Goal: Task Accomplishment & Management: Complete application form

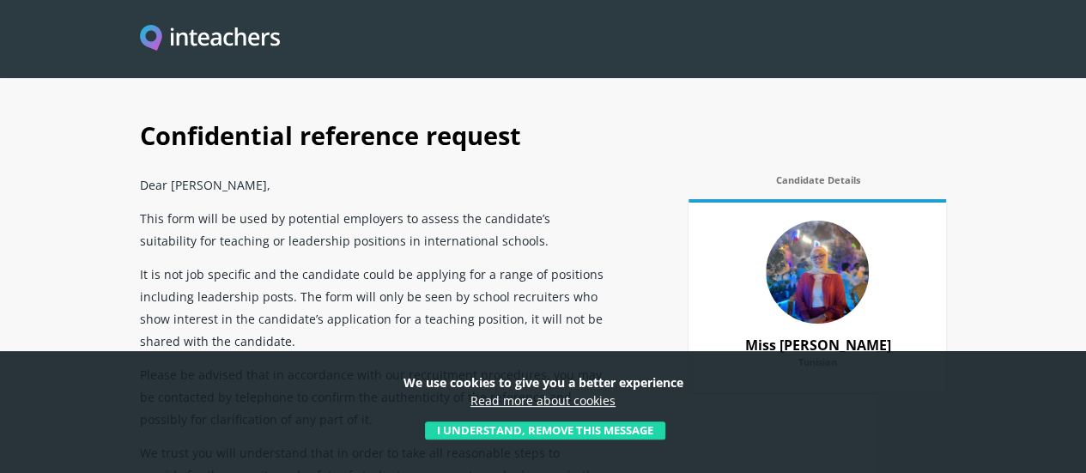
click at [561, 431] on button "I understand, remove this message" at bounding box center [545, 430] width 240 height 19
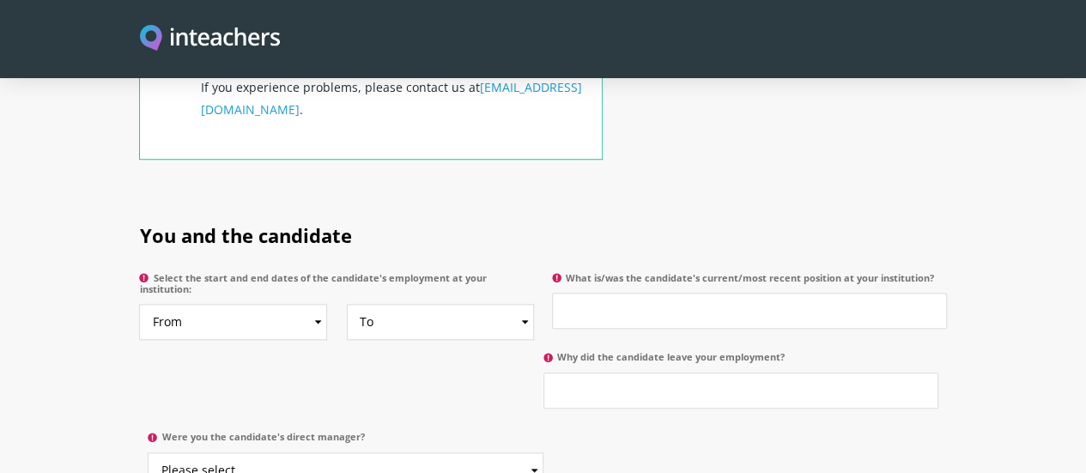
scroll to position [773, 0]
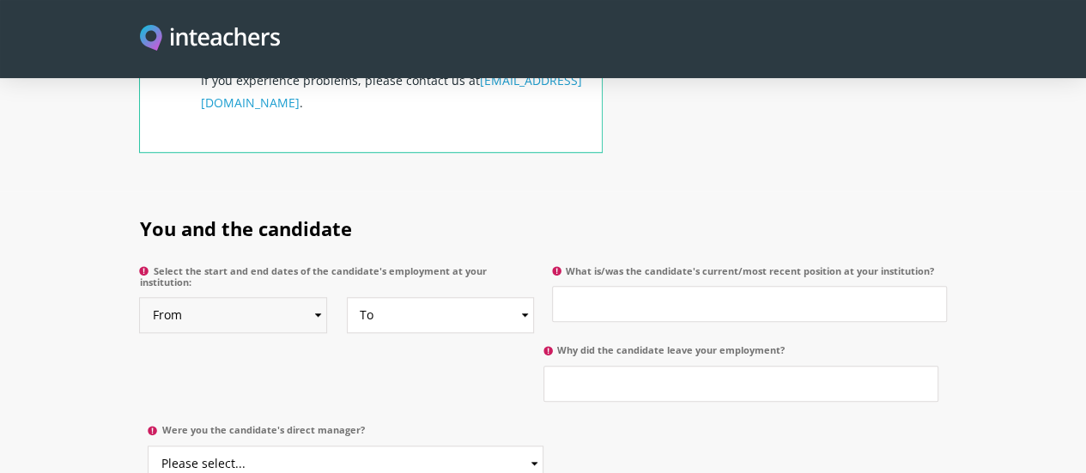
click at [271, 297] on select "From 2025 2024 2023 2022 2021 2020 2019 2018 2017 2016 2015 2014 2013 2012 2011…" at bounding box center [233, 315] width 188 height 36
select select "2021"
click at [139, 297] on select "From 2025 2024 2023 2022 2021 2020 2019 2018 2017 2016 2015 2014 2013 2012 2011…" at bounding box center [233, 315] width 188 height 36
click at [524, 297] on select "To Currently 2025 2024 2023 2022 2021 2020 2019 2018 2017 2016 2015 2014 2013 2…" at bounding box center [441, 315] width 188 height 36
select select "2023"
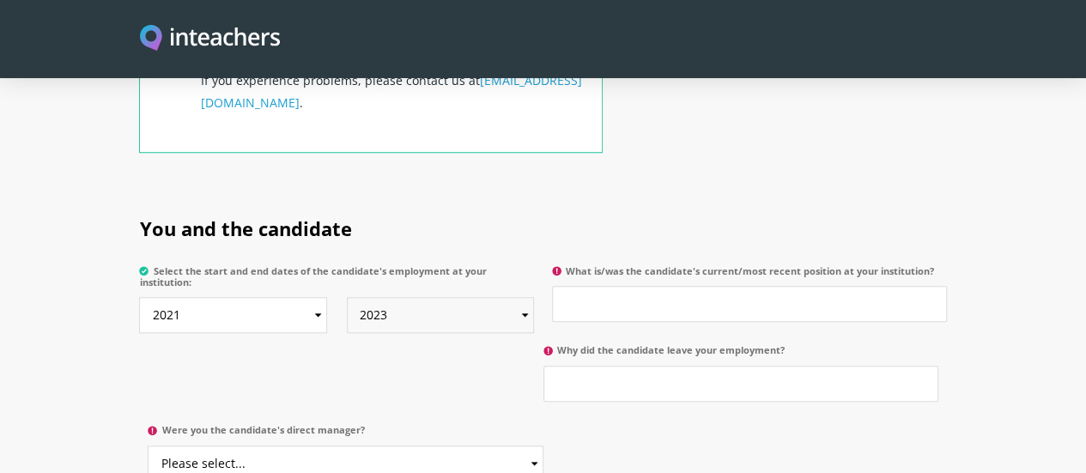
click at [347, 297] on select "To Currently 2025 2024 2023 2022 2021 2020 2019 2018 2017 2016 2015 2014 2013 2…" at bounding box center [441, 315] width 188 height 36
click at [593, 286] on input "What is/was the candidate's current/most recent position at your institution?" at bounding box center [749, 304] width 395 height 36
click at [608, 286] on input "PE Teacers" at bounding box center [749, 304] width 395 height 36
click at [642, 286] on input "PE Teachers" at bounding box center [749, 304] width 395 height 36
click at [644, 286] on input "PE Teacher for" at bounding box center [749, 304] width 395 height 36
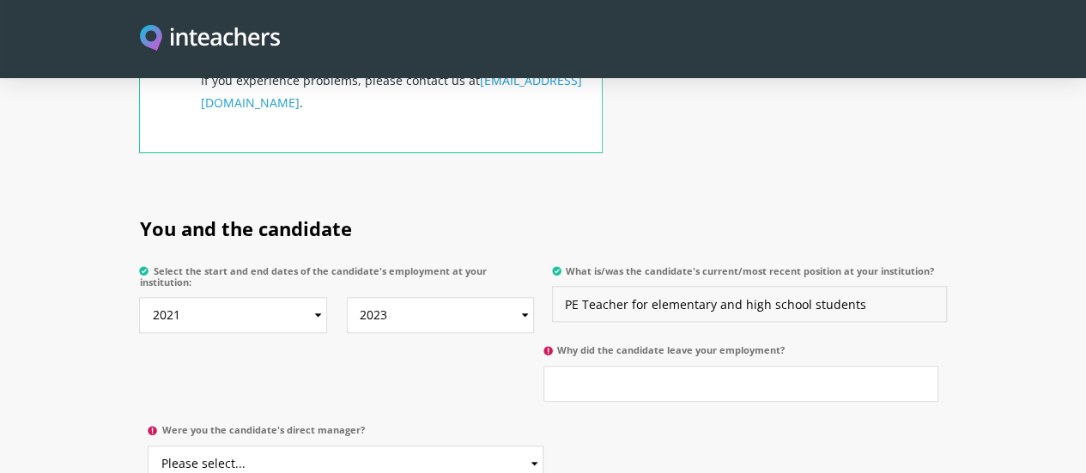
type input "PE Teacher for elementary and high school students"
click at [543, 366] on input "Why did the candidate leave your employment?" at bounding box center [740, 384] width 395 height 36
type input "Looking for better opportunities abroad"
click at [542, 446] on select "Please select... Yes No" at bounding box center [345, 464] width 395 height 36
drag, startPoint x: 633, startPoint y: 330, endPoint x: 646, endPoint y: 330, distance: 12.0
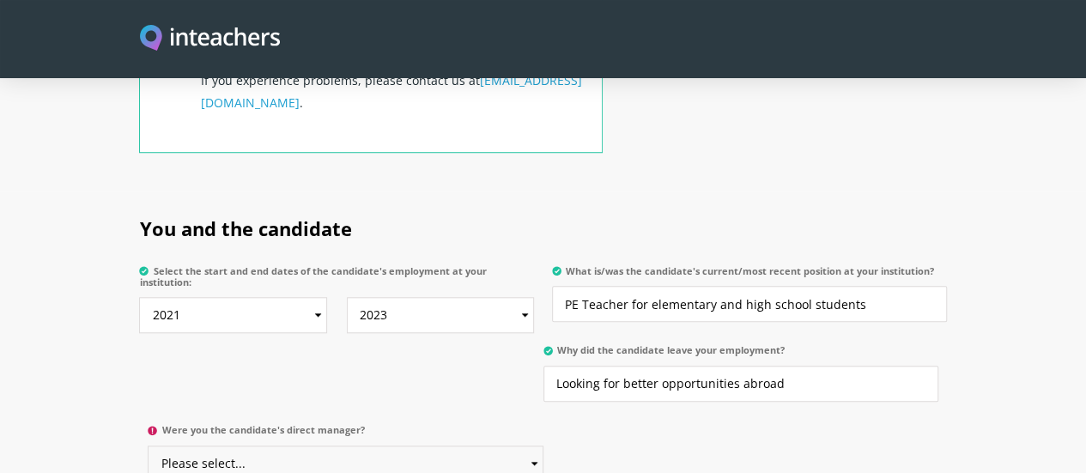
click at [542, 446] on select "Please select... Yes No" at bounding box center [345, 464] width 395 height 36
select select "Yes"
click at [542, 446] on select "Please select... Yes No" at bounding box center [345, 464] width 395 height 36
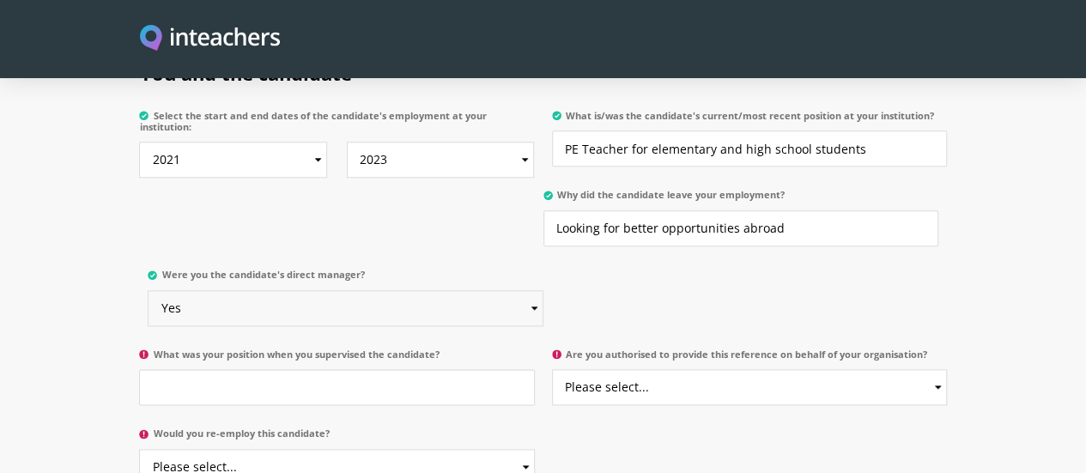
scroll to position [944, 0]
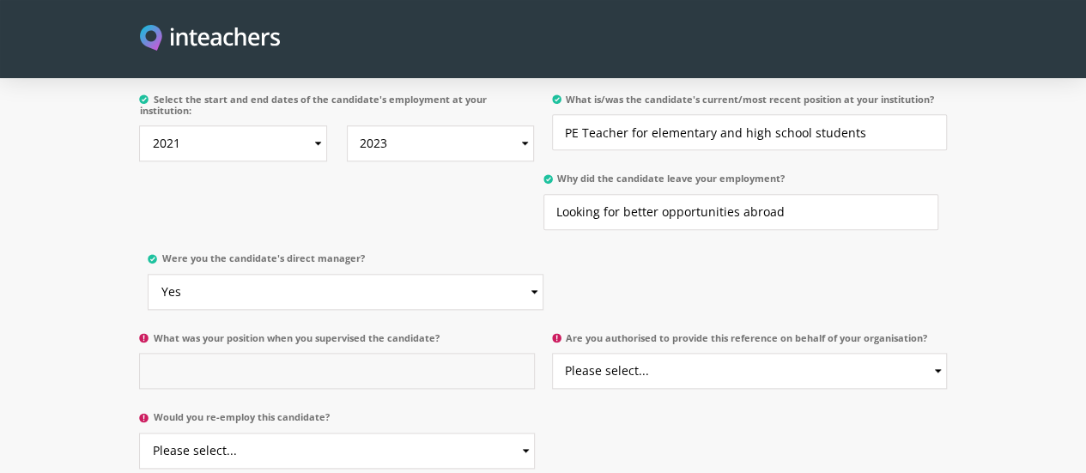
click at [139, 353] on input "What was your position when you supervised the candidate?" at bounding box center [336, 371] width 395 height 36
type input "School Director"
click at [627, 353] on select "Please select... Yes No" at bounding box center [749, 371] width 395 height 36
select select "Yes"
click at [553, 353] on select "Please select... Yes No" at bounding box center [749, 371] width 395 height 36
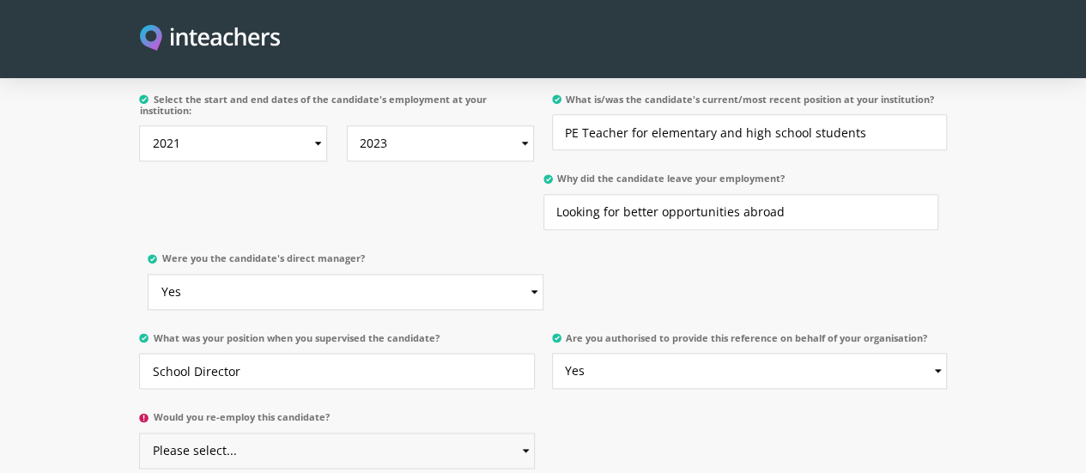
click at [525, 433] on select "Please select... Yes No" at bounding box center [336, 451] width 395 height 36
select select "Yes"
click at [139, 433] on select "Please select... Yes No" at bounding box center [336, 451] width 395 height 36
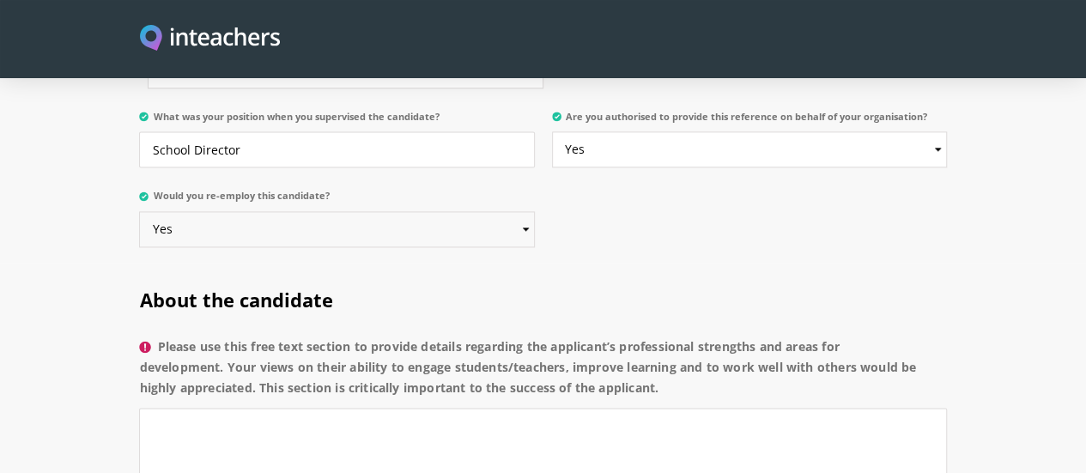
scroll to position [1202, 0]
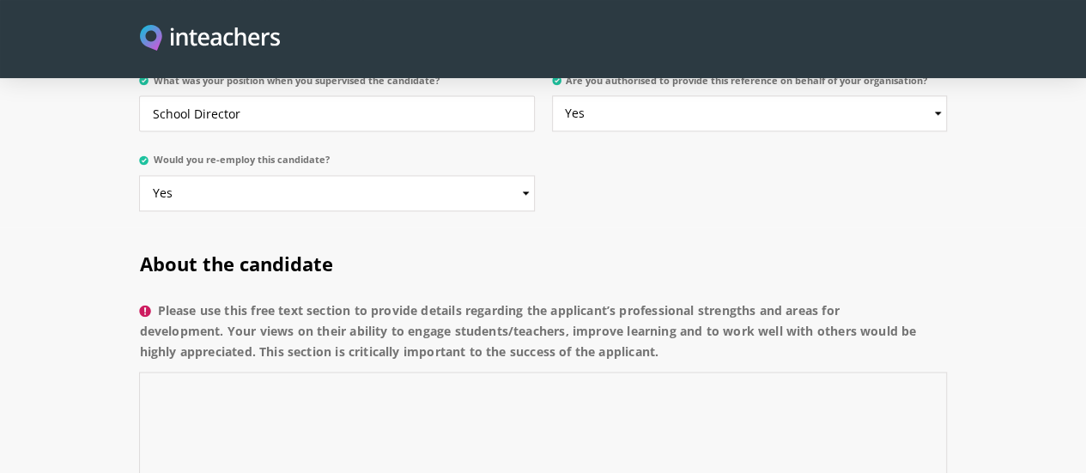
click at [168, 372] on textarea "Please use this free text section to provide details regarding the applicant’s …" at bounding box center [542, 448] width 807 height 153
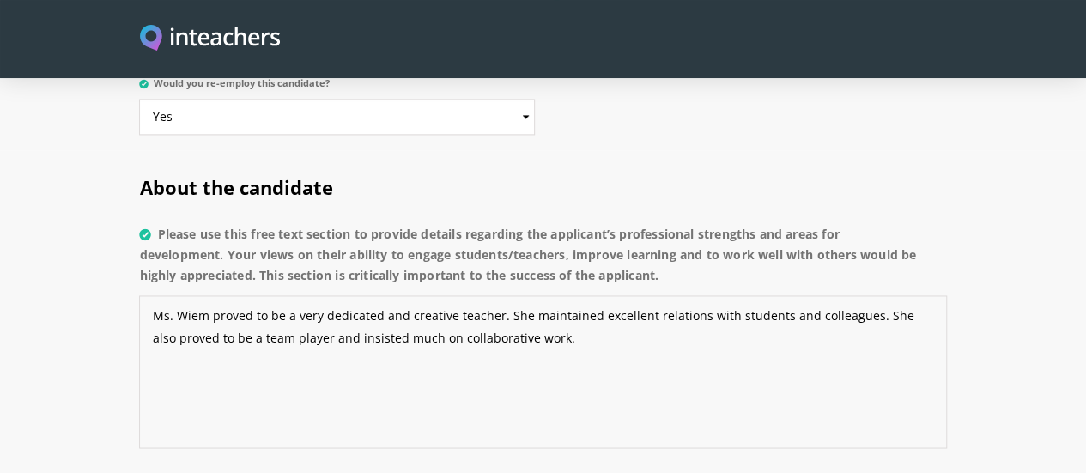
scroll to position [1373, 0]
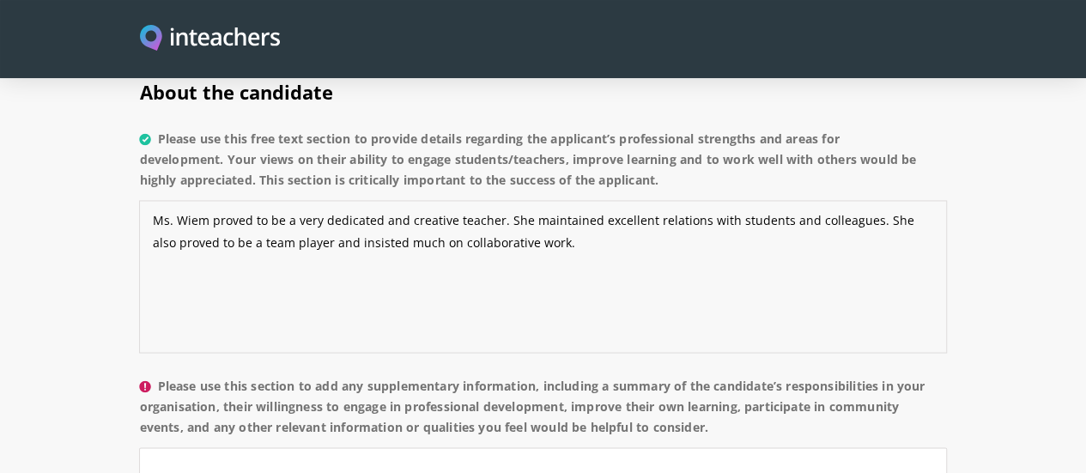
type textarea "Ms. Wiem proved to be a very dedicated and creative teacher. She maintained exc…"
type textarea "M"
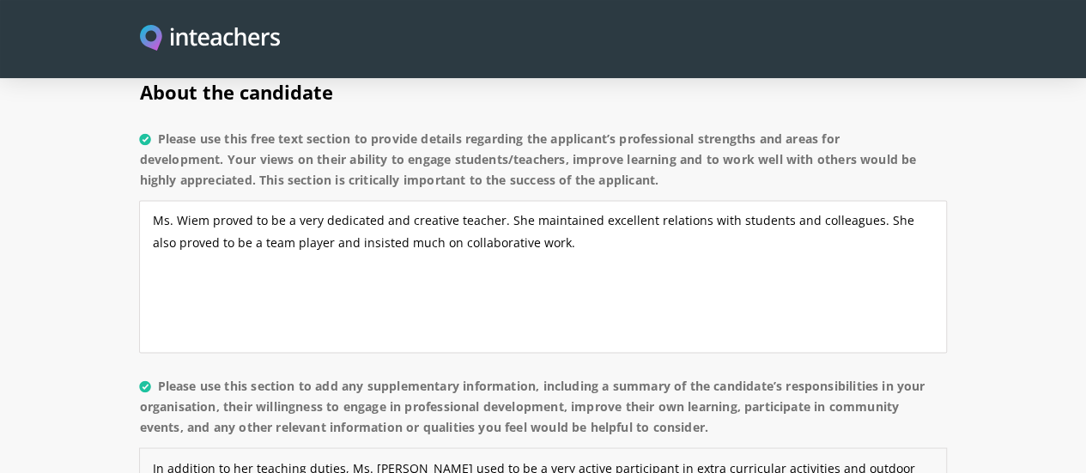
type textarea "In addition to her teaching duties, Ms. [PERSON_NAME] used to be a very active …"
click at [591, 206] on textarea "Ms. Wiem proved to be a very dedicated and creative teacher. She maintained exc…" at bounding box center [542, 276] width 807 height 153
click at [591, 207] on textarea "Ms. Wiem proved to be a very dedicated and creative teacher. She maintained exc…" at bounding box center [542, 276] width 807 height 153
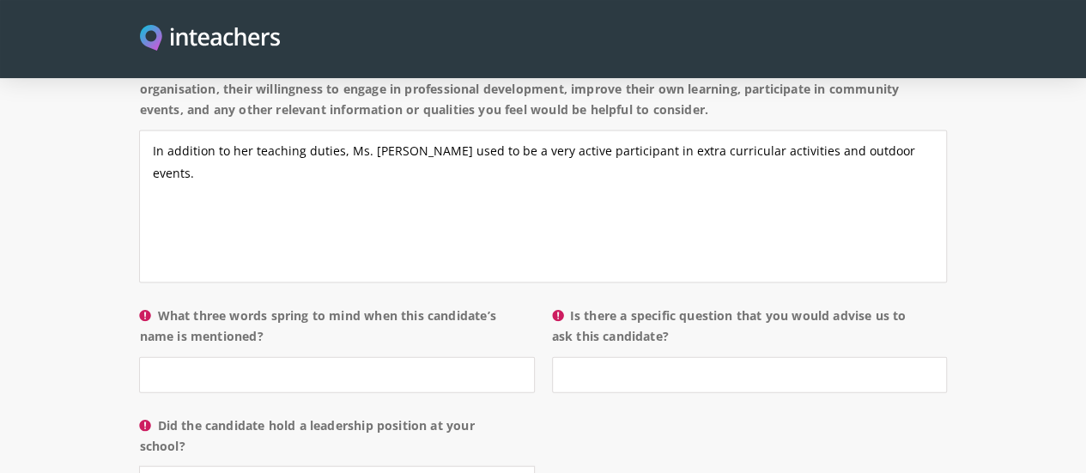
scroll to position [1717, 0]
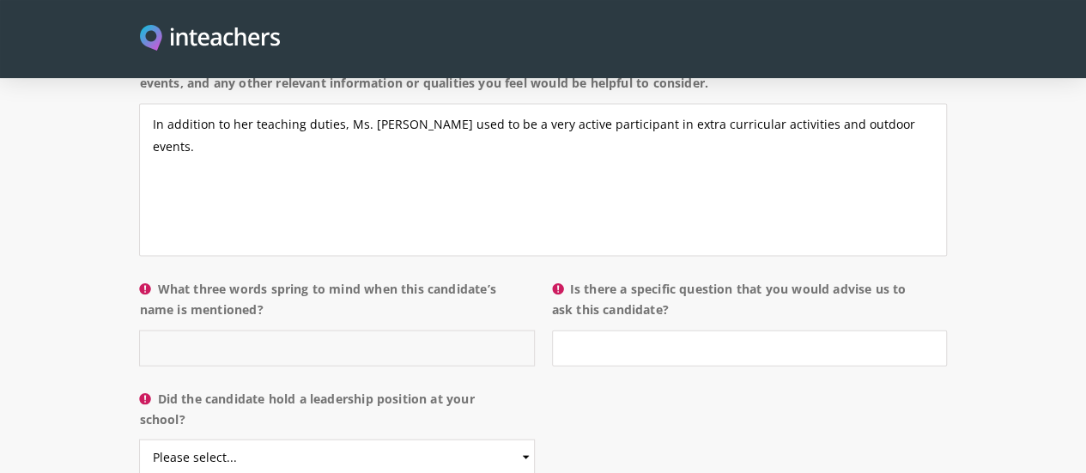
click at [243, 330] on input "What three words spring to mind when this candidate’s name is mentioned?" at bounding box center [336, 348] width 395 height 36
type input "commitment"
click at [635, 330] on input "Is there a specific question that you would advise us to ask this candidate?" at bounding box center [749, 348] width 395 height 36
type input "f"
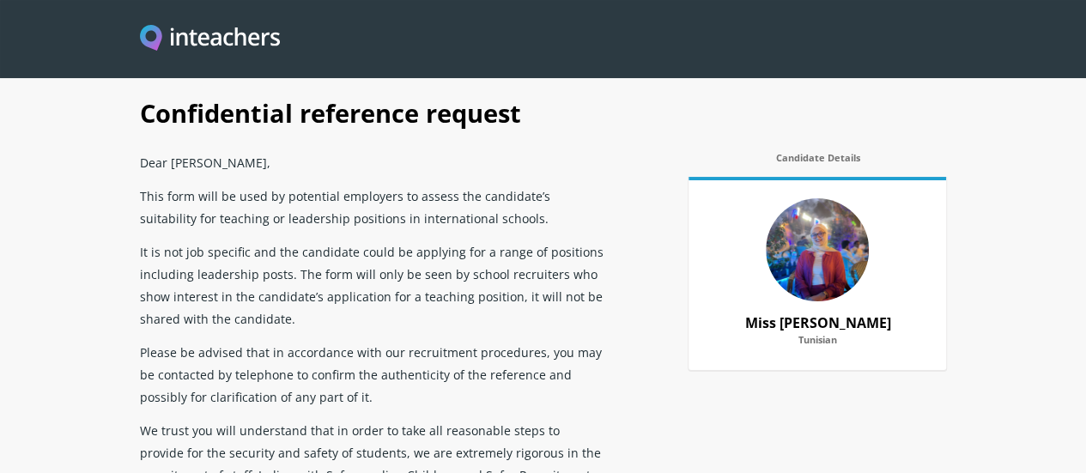
scroll to position [0, 0]
